Goal: Information Seeking & Learning: Learn about a topic

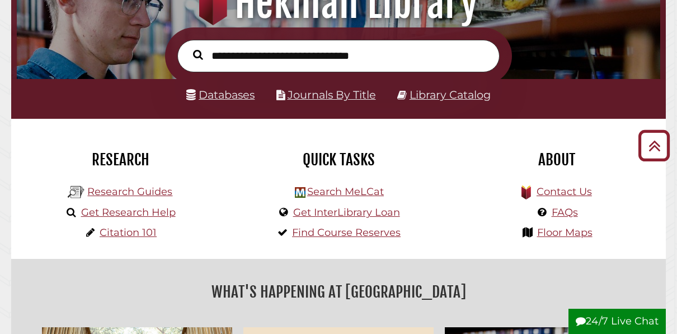
scroll to position [147, 0]
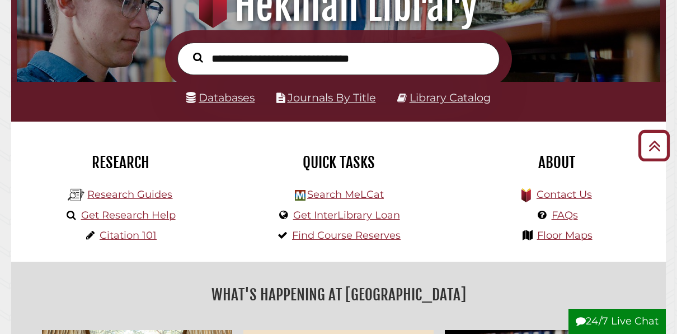
click at [230, 63] on input "text" at bounding box center [338, 59] width 322 height 32
type input "**********"
click at [188, 50] on button "Search" at bounding box center [198, 58] width 21 height 16
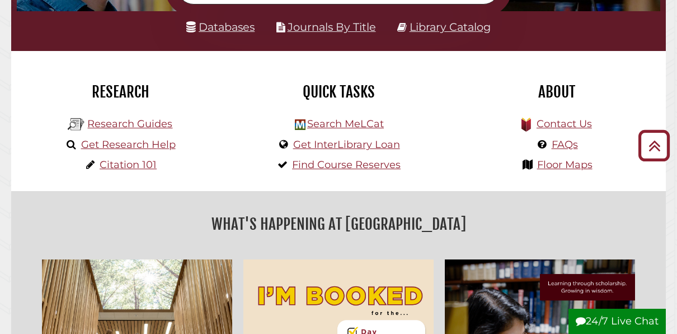
scroll to position [217, 0]
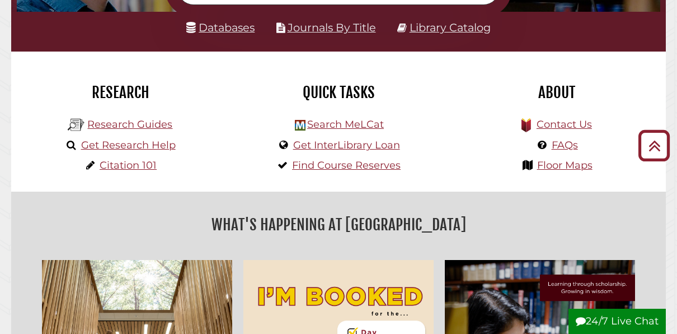
click at [230, 121] on div "Quick Tasks Search MeLCat Get InterLibrary Loan Find Course Reserves" at bounding box center [339, 122] width 218 height 140
click at [115, 126] on link "Research Guides" at bounding box center [129, 124] width 85 height 12
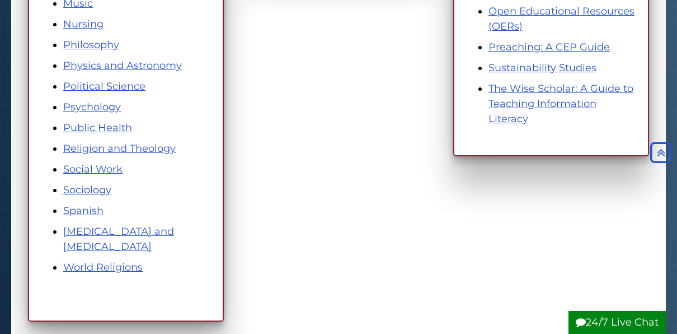
scroll to position [722, 0]
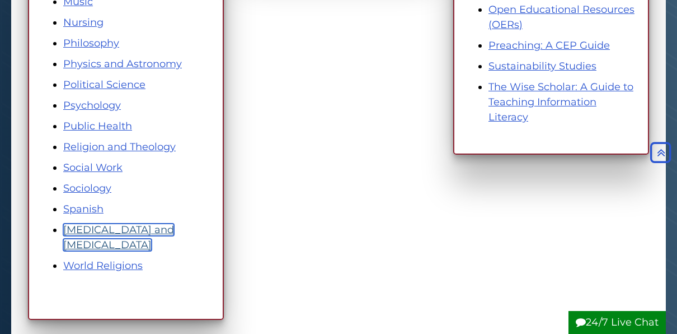
click at [74, 241] on link "Speech Pathology and Audiology" at bounding box center [118, 236] width 111 height 27
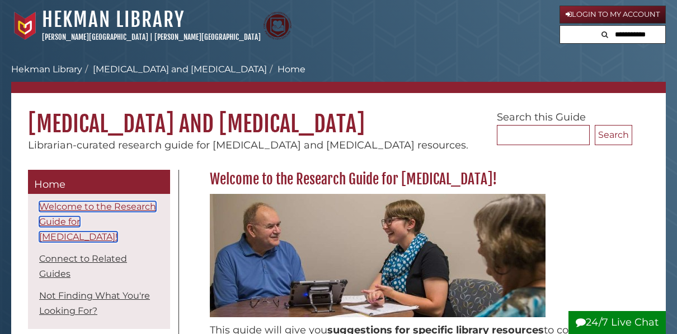
click at [57, 232] on link "Welcome to the Research Guide for Speech Pathology!" at bounding box center [97, 221] width 117 height 41
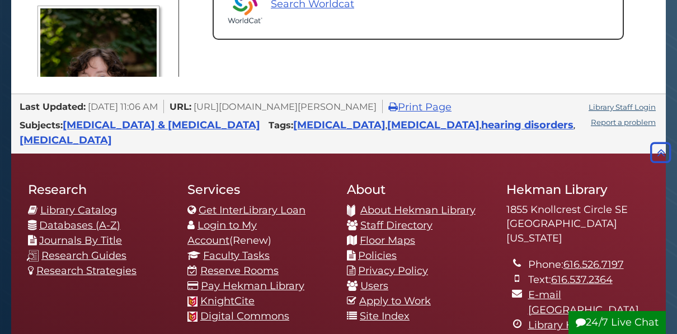
scroll to position [720, 0]
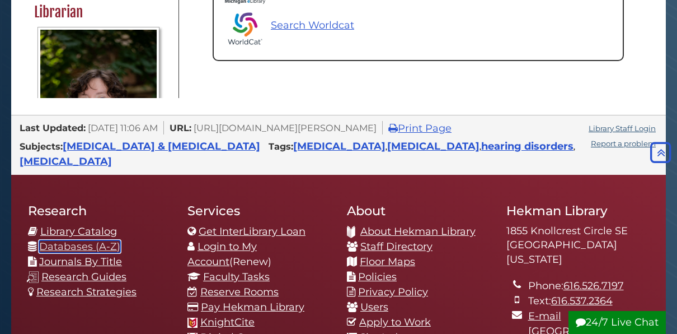
click at [60, 240] on link "Databases (A-Z)" at bounding box center [79, 246] width 81 height 12
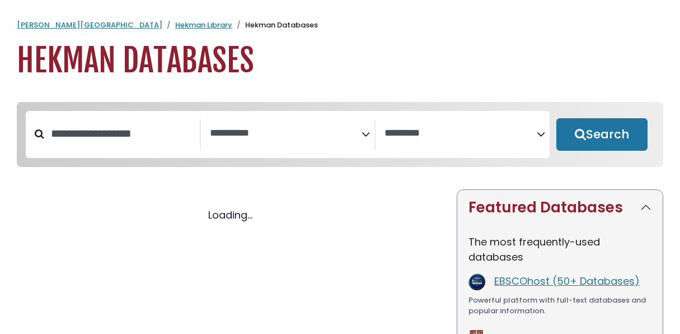
select select "Database Subject Filter"
select select "Database Vendors Filter"
select select "Database Subject Filter"
select select "Database Vendors Filter"
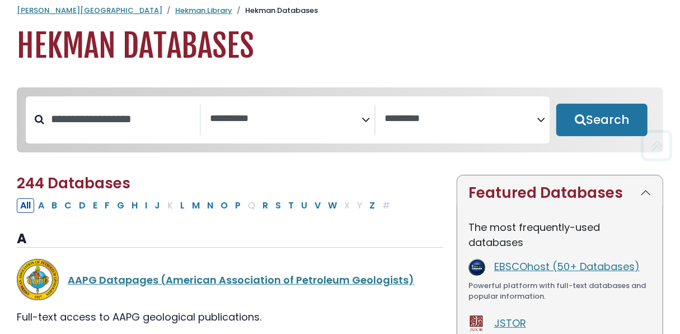
scroll to position [13, 0]
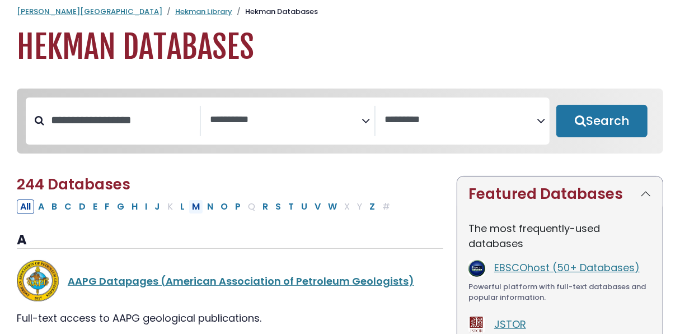
click at [195, 211] on button "M" at bounding box center [196, 206] width 15 height 15
select select "Database Subject Filter"
select select "Database Vendors Filter"
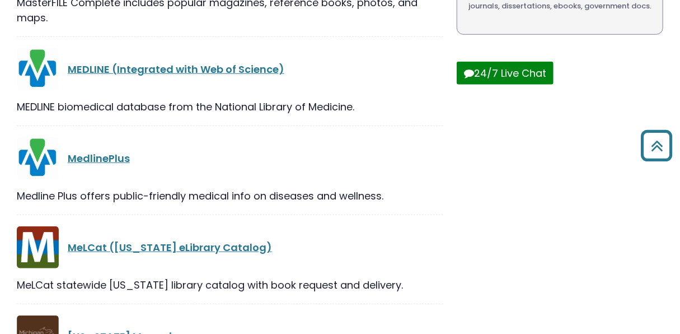
scroll to position [418, 0]
click at [105, 163] on link "MedlinePlus" at bounding box center [99, 158] width 62 height 14
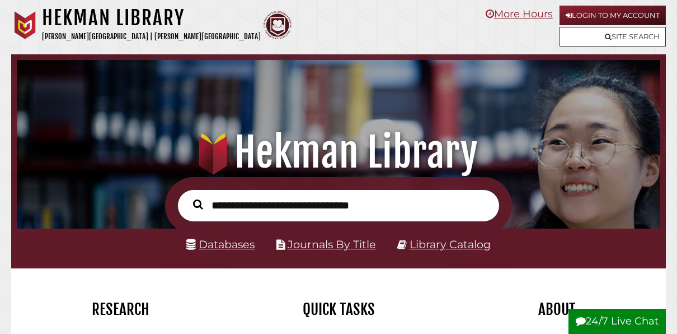
scroll to position [213, 638]
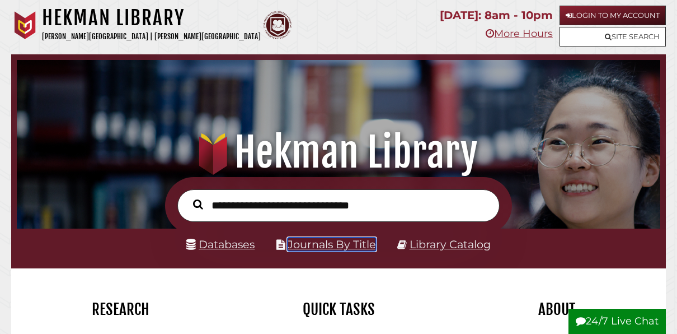
click at [329, 245] on link "Journals By Title" at bounding box center [332, 243] width 88 height 13
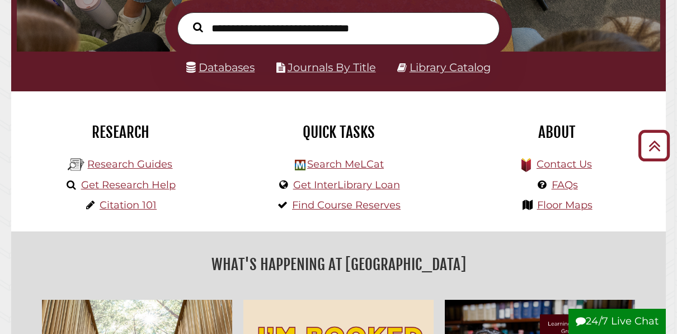
scroll to position [177, 0]
click at [111, 188] on link "Get Research Help" at bounding box center [128, 185] width 95 height 12
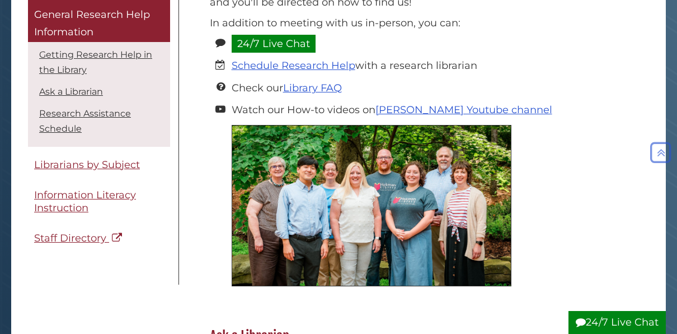
scroll to position [247, 0]
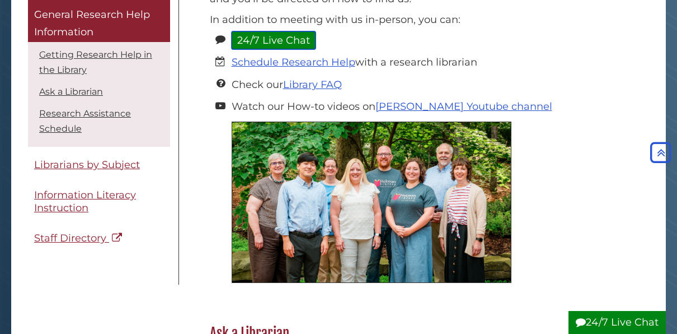
click at [275, 39] on link "24/7 Live Chat" at bounding box center [274, 40] width 84 height 18
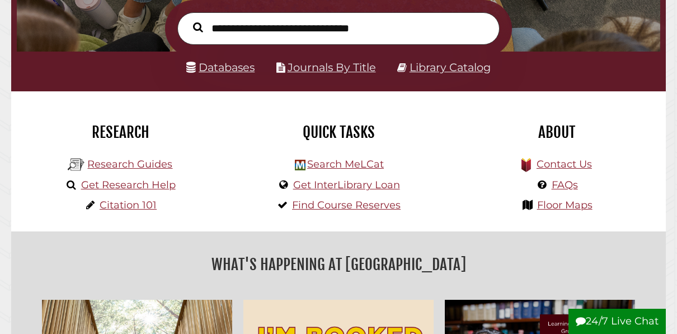
scroll to position [213, 638]
click at [245, 68] on link "Databases" at bounding box center [220, 66] width 68 height 13
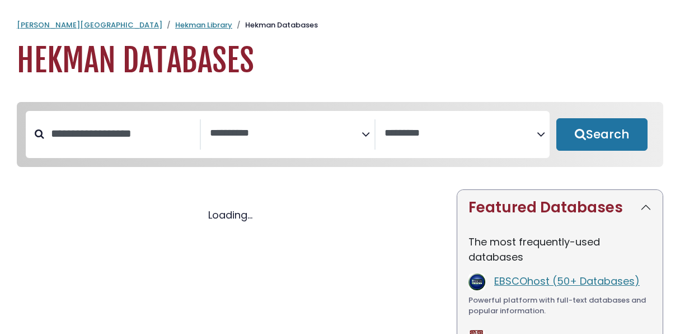
select select "Database Subject Filter"
select select "Database Vendors Filter"
select select "Database Subject Filter"
select select "Database Vendors Filter"
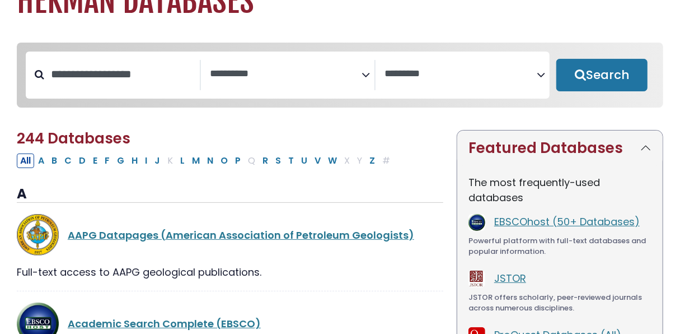
scroll to position [63, 0]
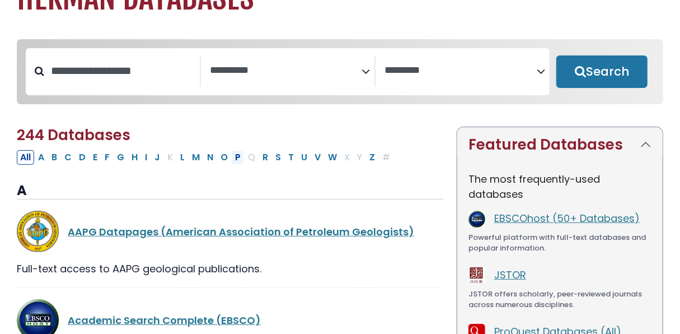
click at [234, 161] on button "P" at bounding box center [238, 157] width 12 height 15
select select "Database Subject Filter"
select select "Database Vendors Filter"
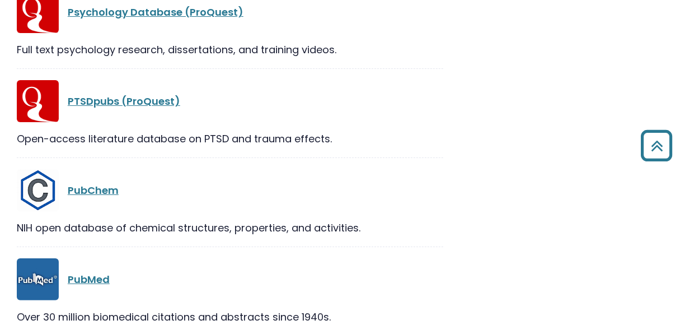
scroll to position [2007, 0]
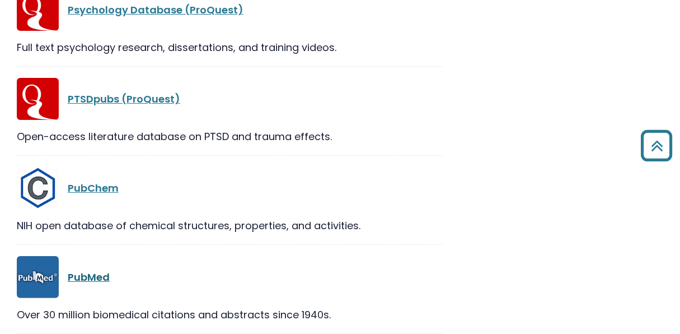
click at [86, 270] on link "PubMed" at bounding box center [89, 277] width 42 height 14
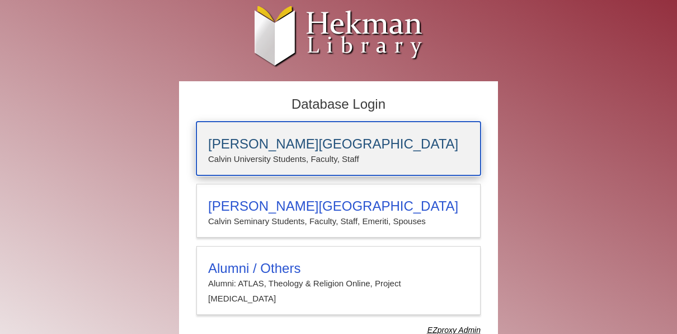
click at [237, 143] on h3 "[PERSON_NAME][GEOGRAPHIC_DATA]" at bounding box center [338, 144] width 261 height 16
click at [277, 147] on h3 "[PERSON_NAME][GEOGRAPHIC_DATA]" at bounding box center [338, 144] width 261 height 16
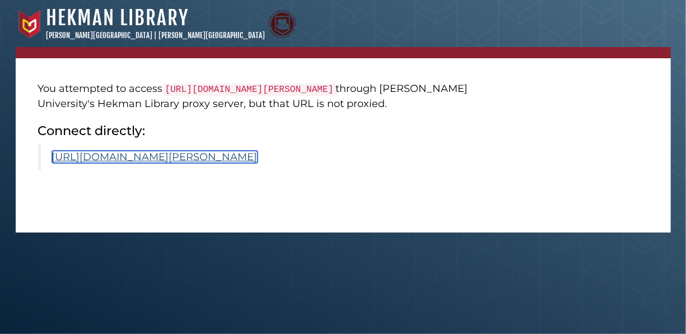
click at [217, 157] on link "[URL][DOMAIN_NAME][PERSON_NAME]" at bounding box center [154, 157] width 205 height 12
click at [178, 161] on link "[URL][DOMAIN_NAME][PERSON_NAME]" at bounding box center [154, 157] width 205 height 12
